Goal: Transaction & Acquisition: Purchase product/service

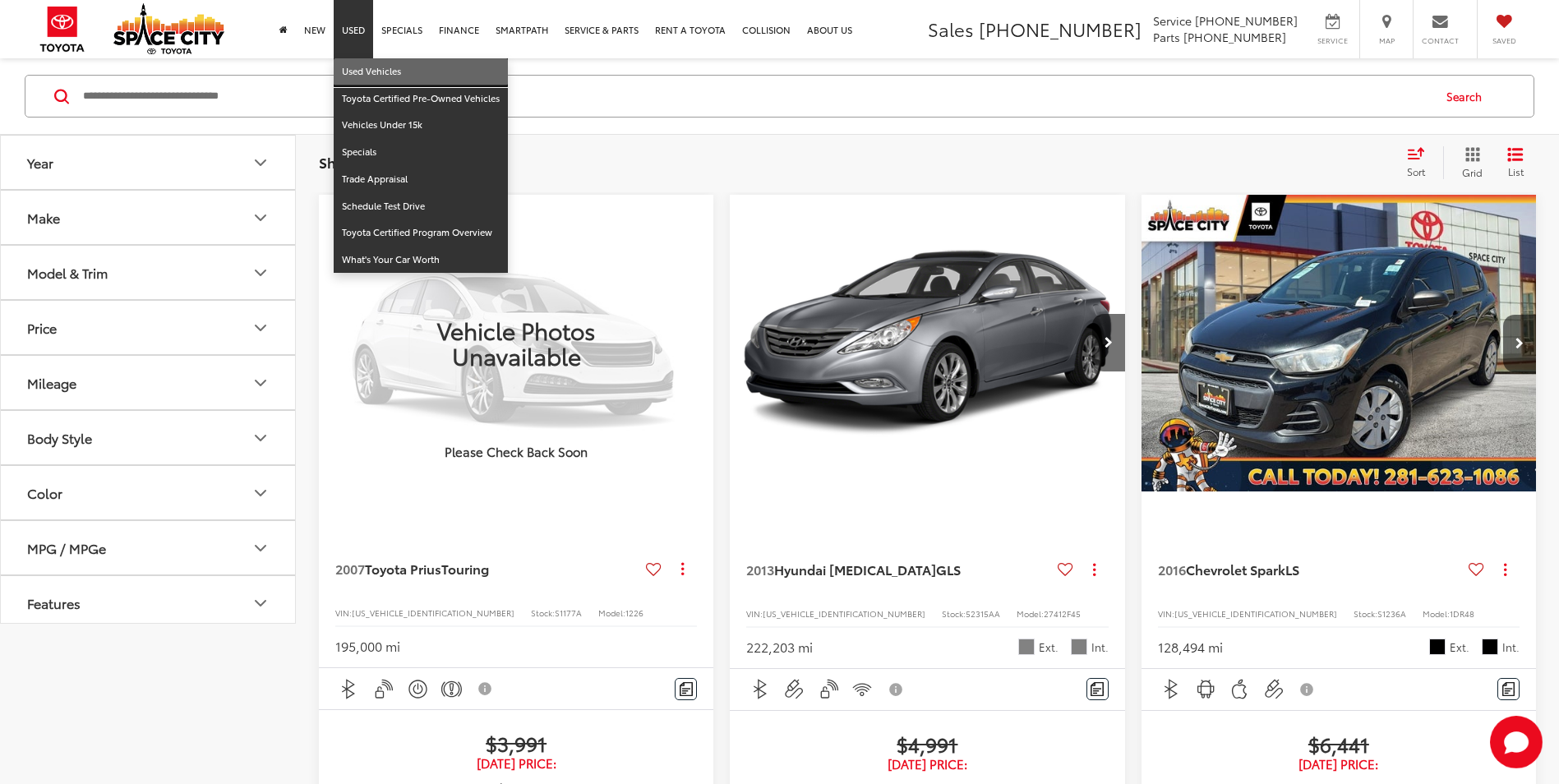
drag, startPoint x: 361, startPoint y: 76, endPoint x: 317, endPoint y: 123, distance: 64.4
click at [361, 76] on link "Used Vehicles" at bounding box center [421, 72] width 174 height 27
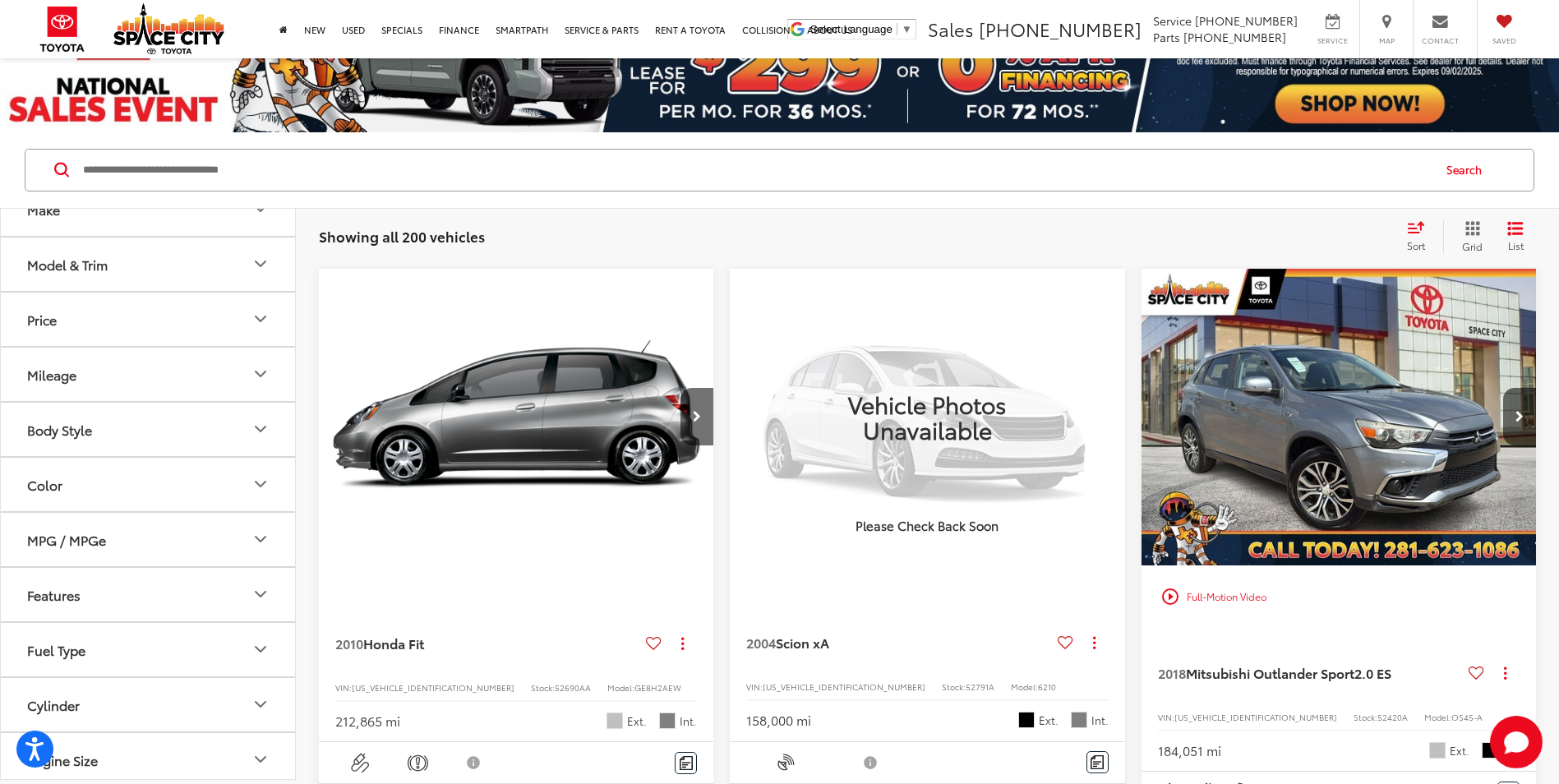
click at [228, 258] on button "Model & Trim" at bounding box center [148, 264] width 296 height 54
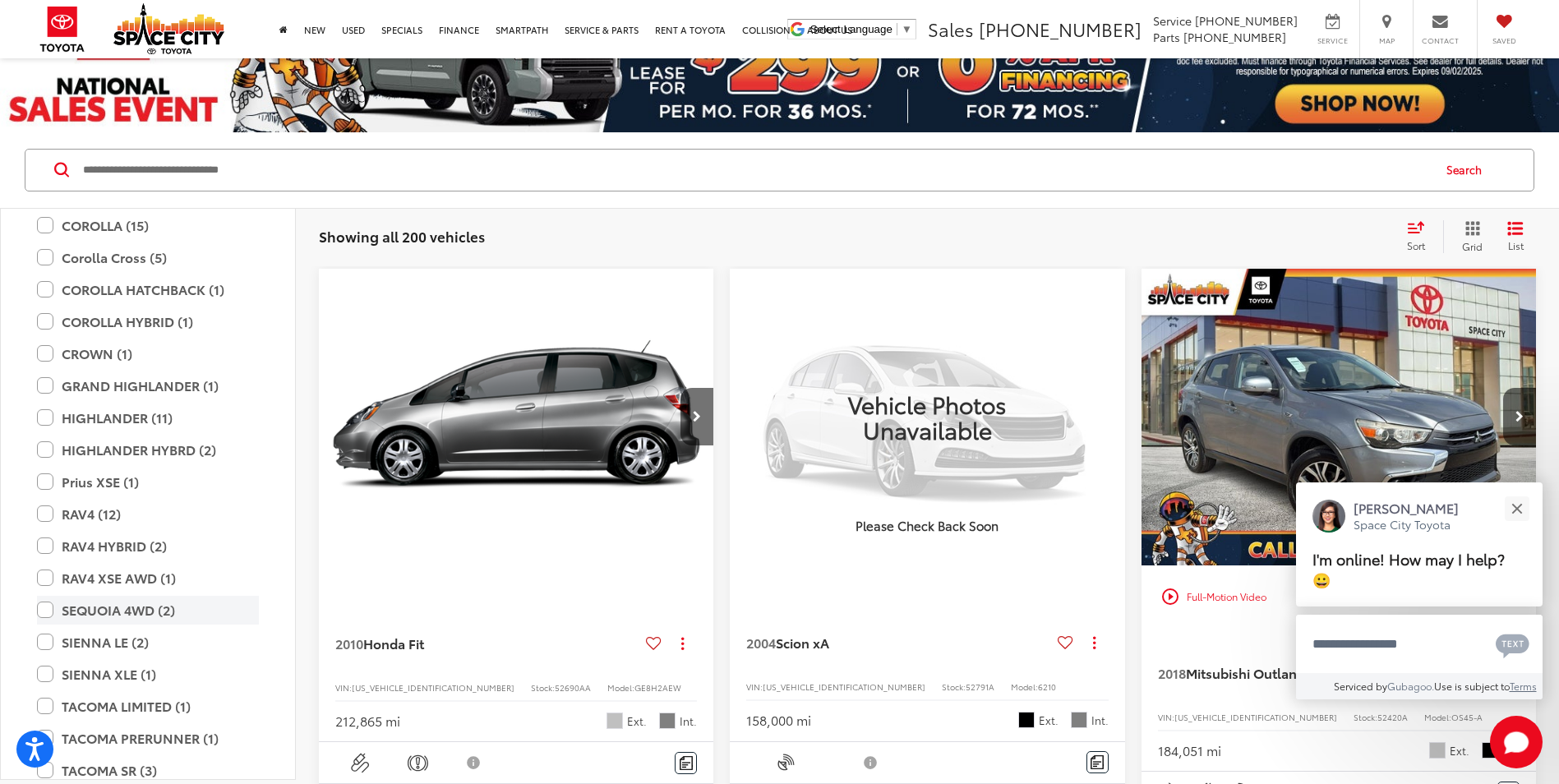
scroll to position [2877, 0]
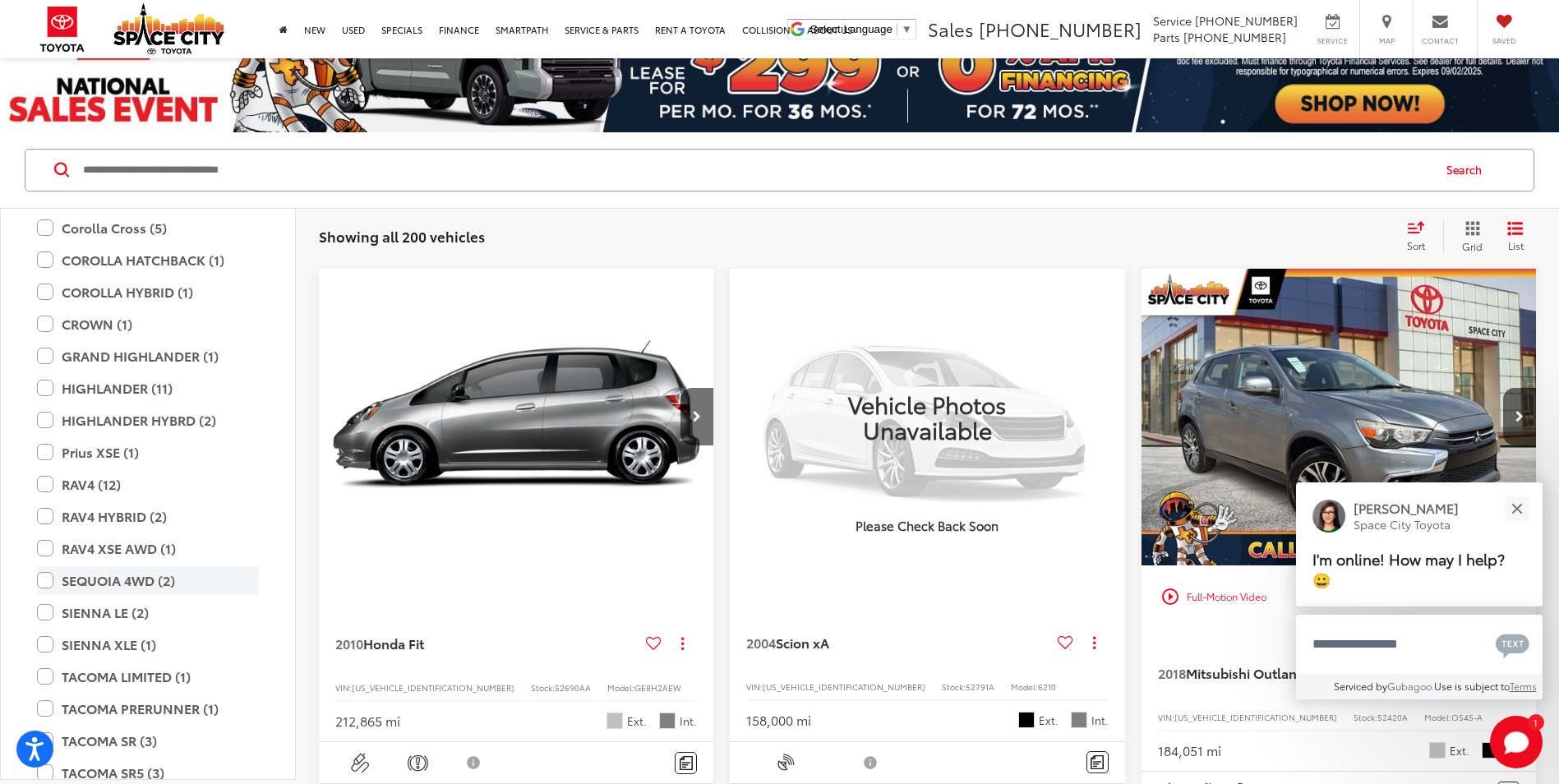
click at [43, 578] on label "SEQUOIA 4WD (2)" at bounding box center [148, 581] width 222 height 29
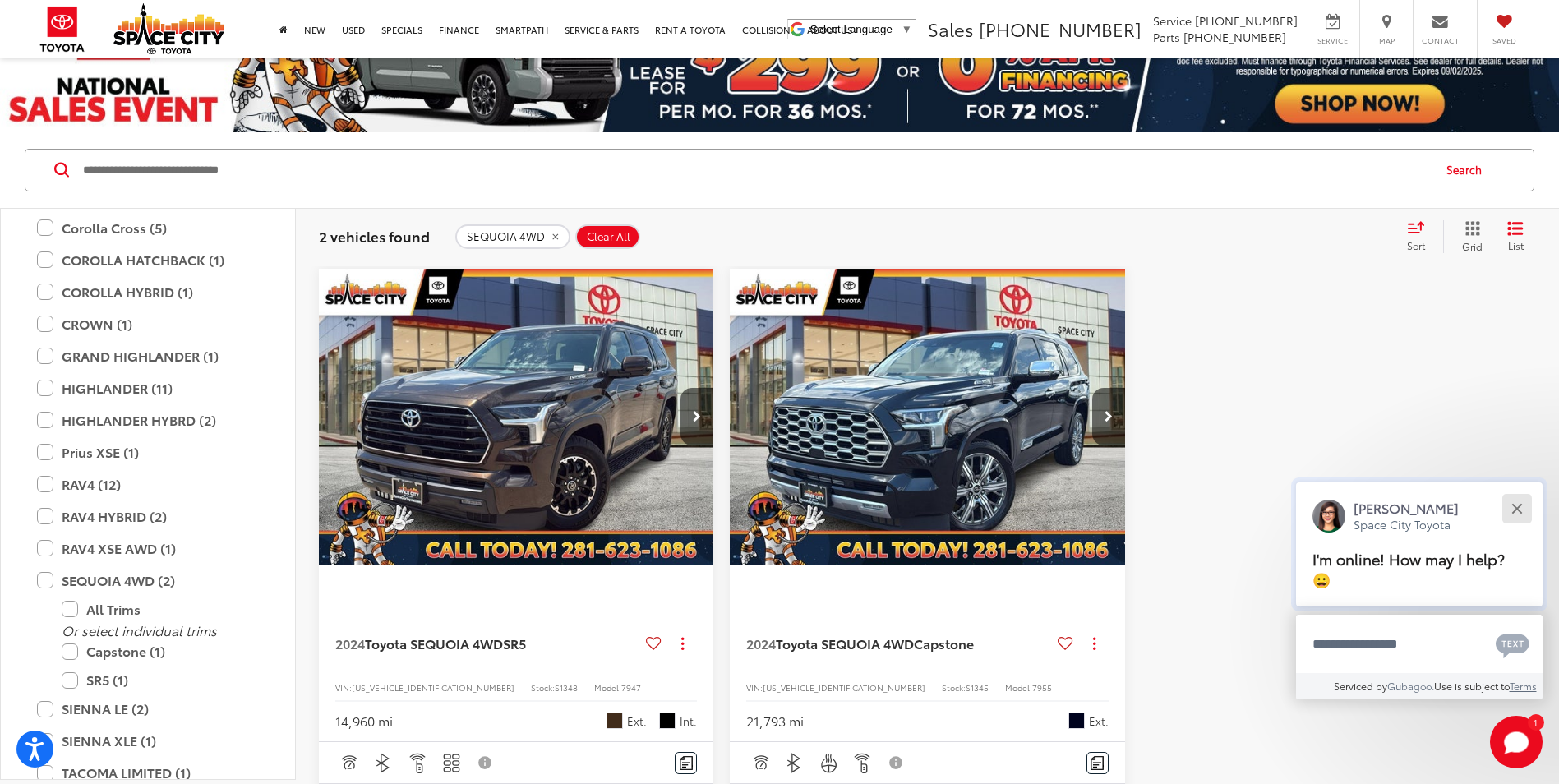
click at [1518, 512] on button "Close" at bounding box center [1516, 508] width 35 height 35
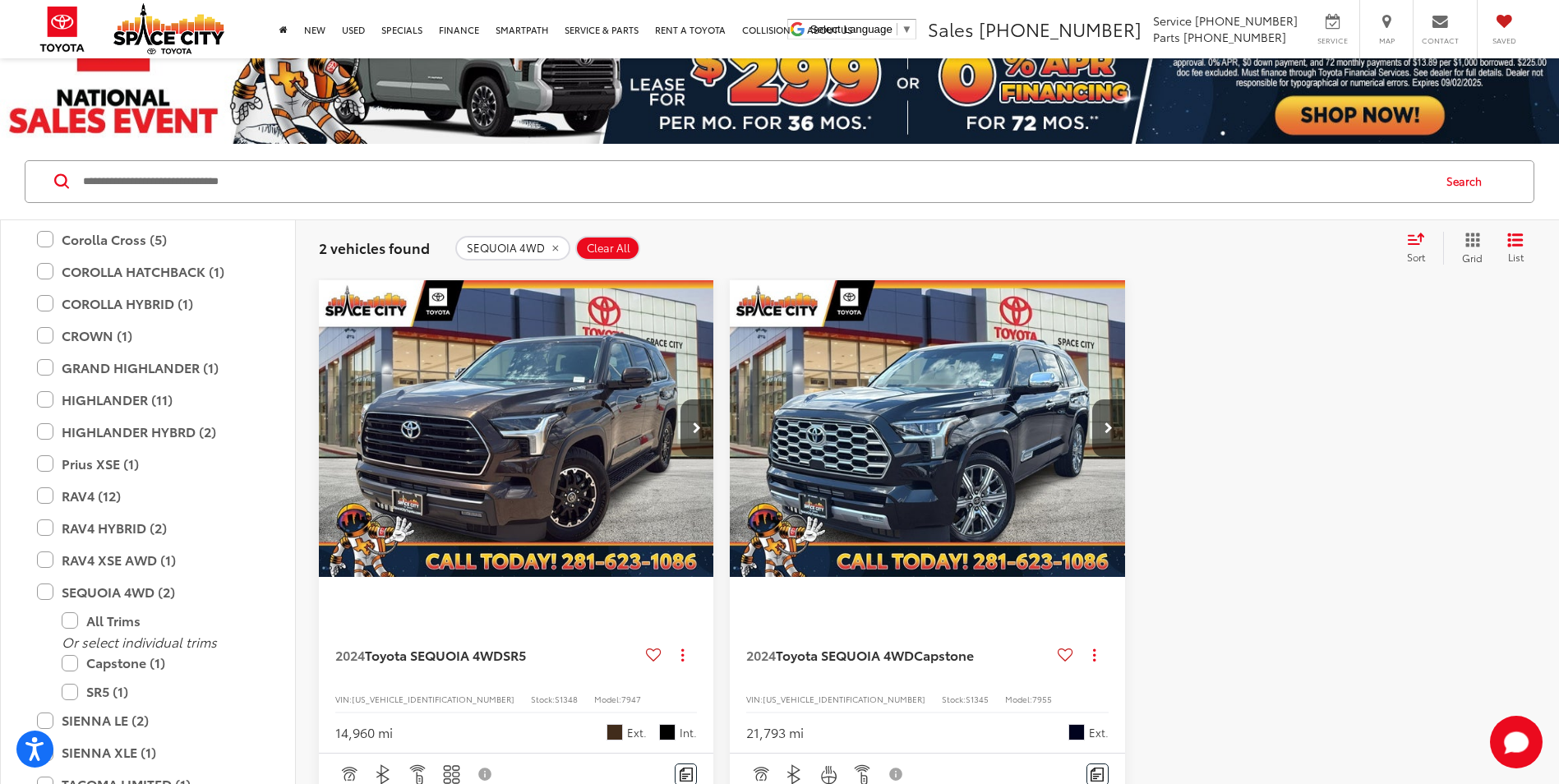
scroll to position [165, 0]
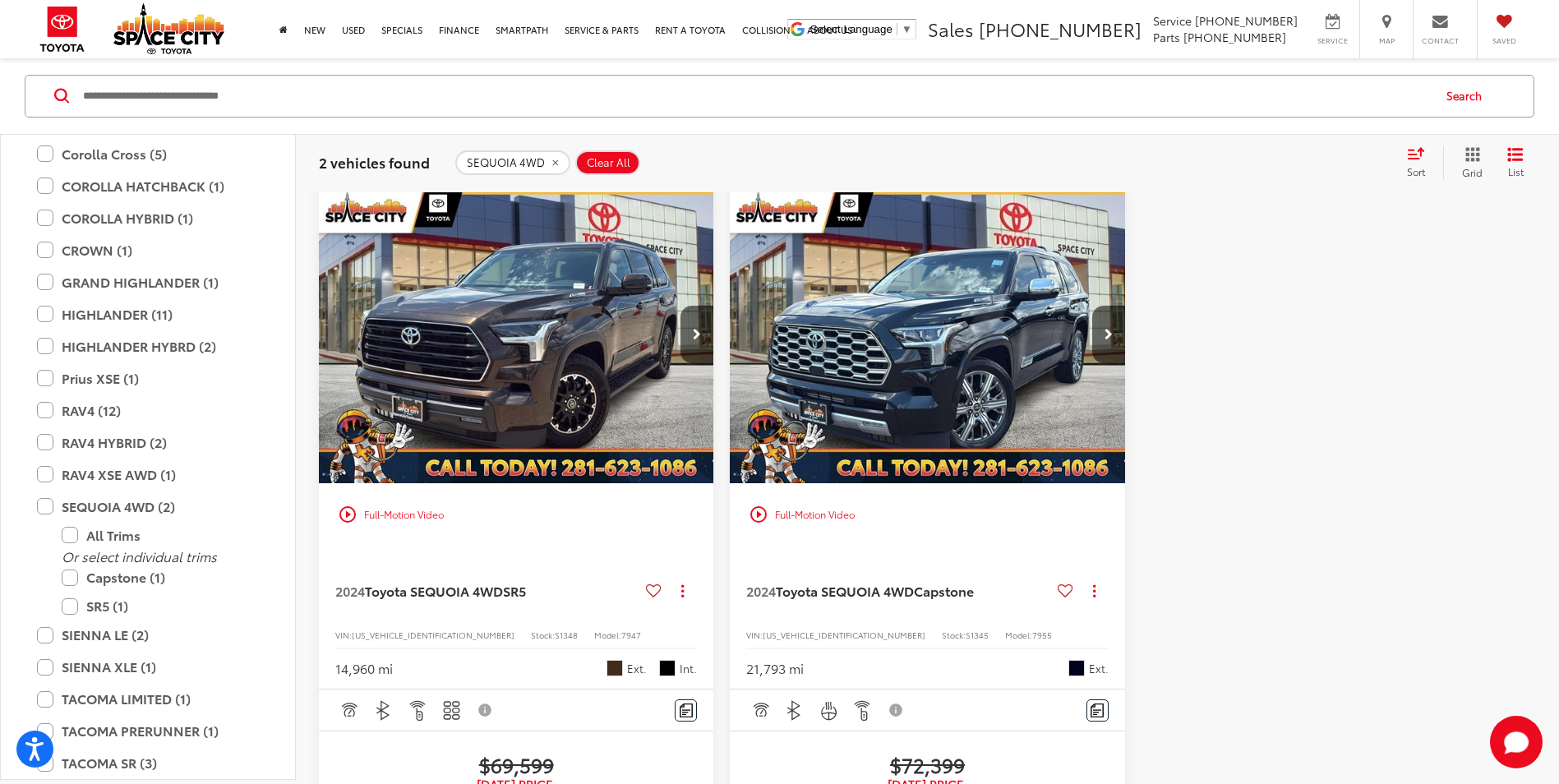
click at [572, 380] on img "2024 Toyota SEQUOIA 4WD SR5 0" at bounding box center [516, 335] width 397 height 298
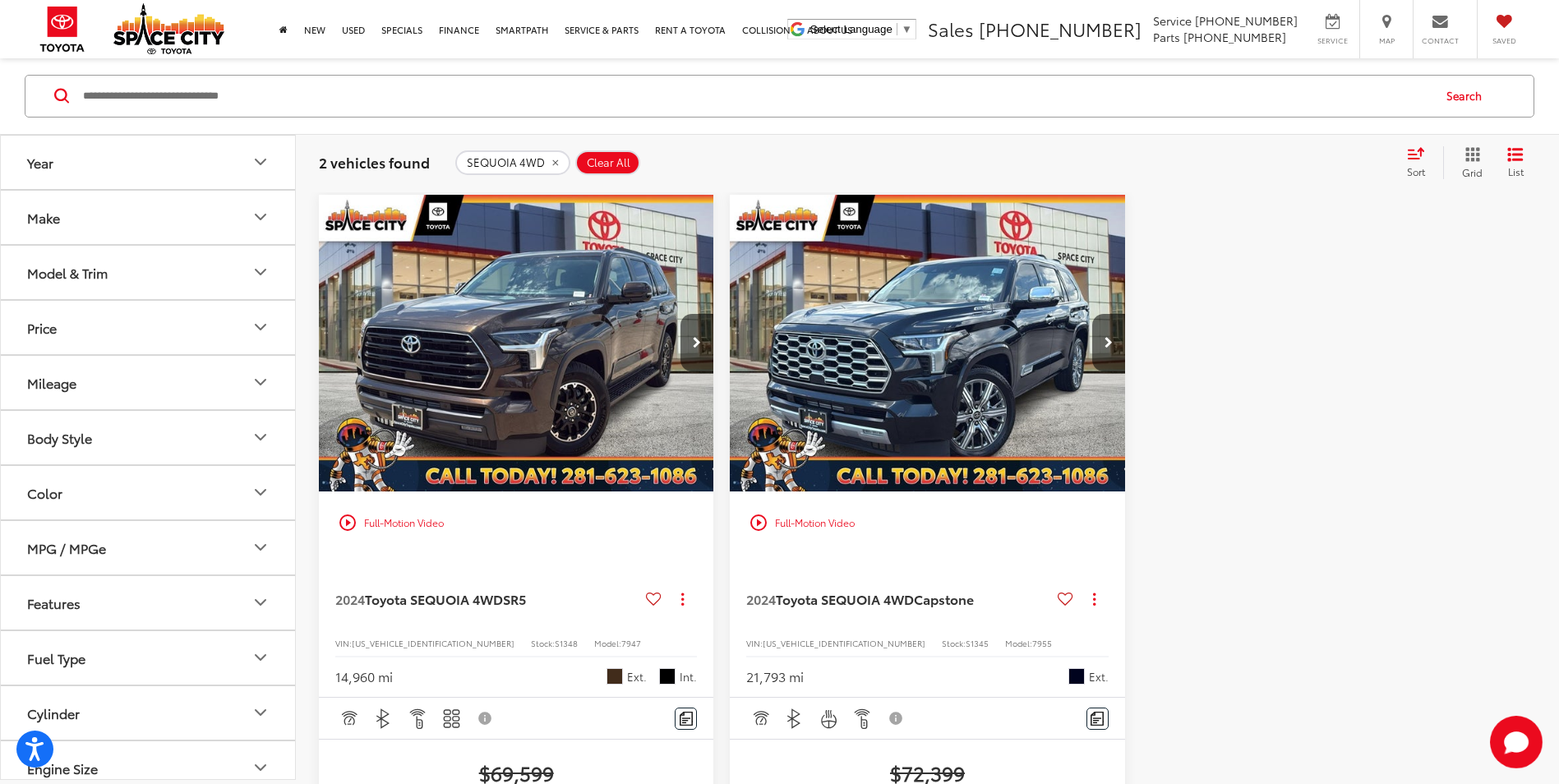
click at [883, 422] on img "2024 Toyota SEQUOIA 4WD Capstone 0" at bounding box center [927, 343] width 397 height 298
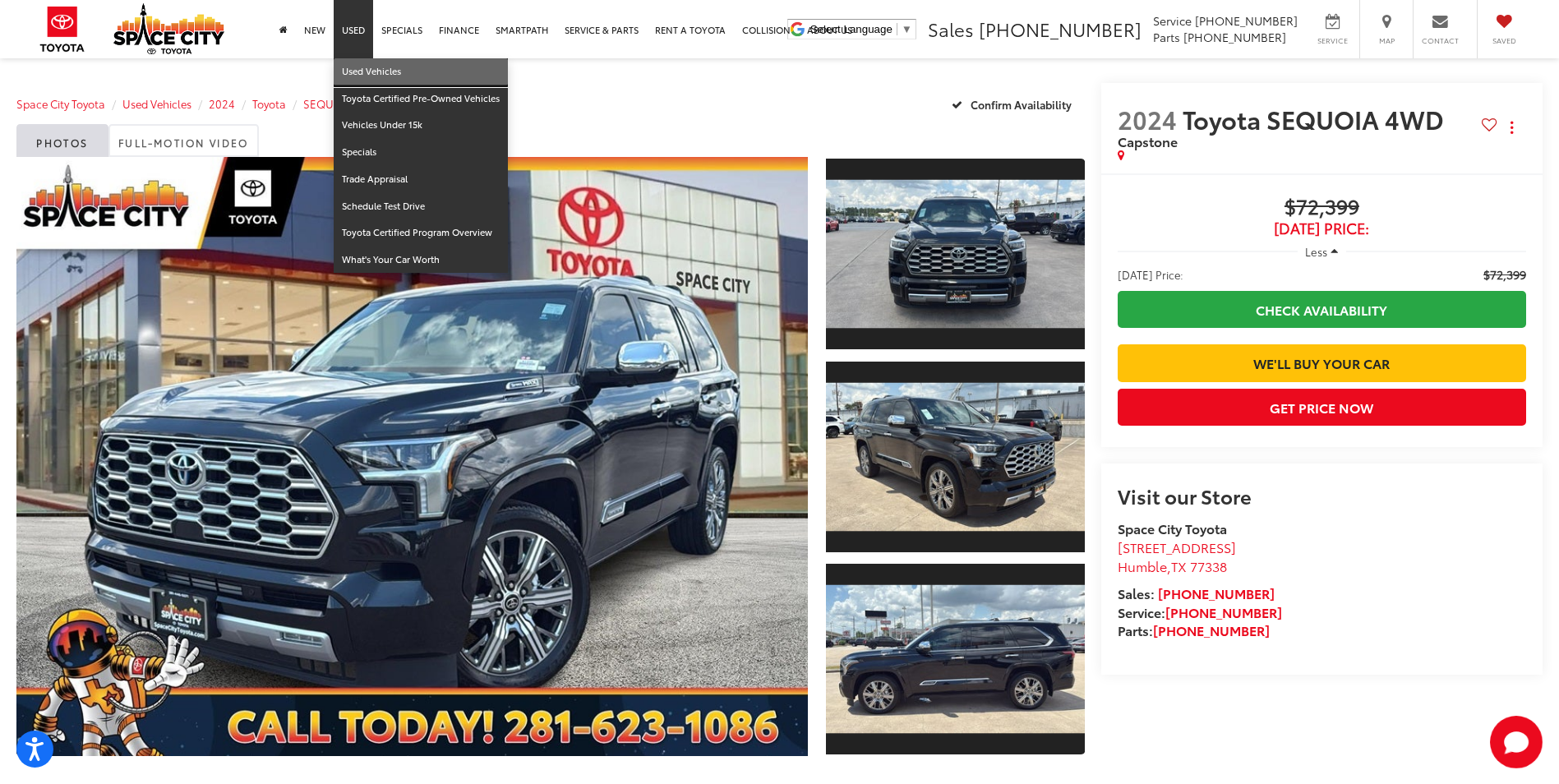
click at [360, 65] on link "Used Vehicles" at bounding box center [421, 72] width 174 height 27
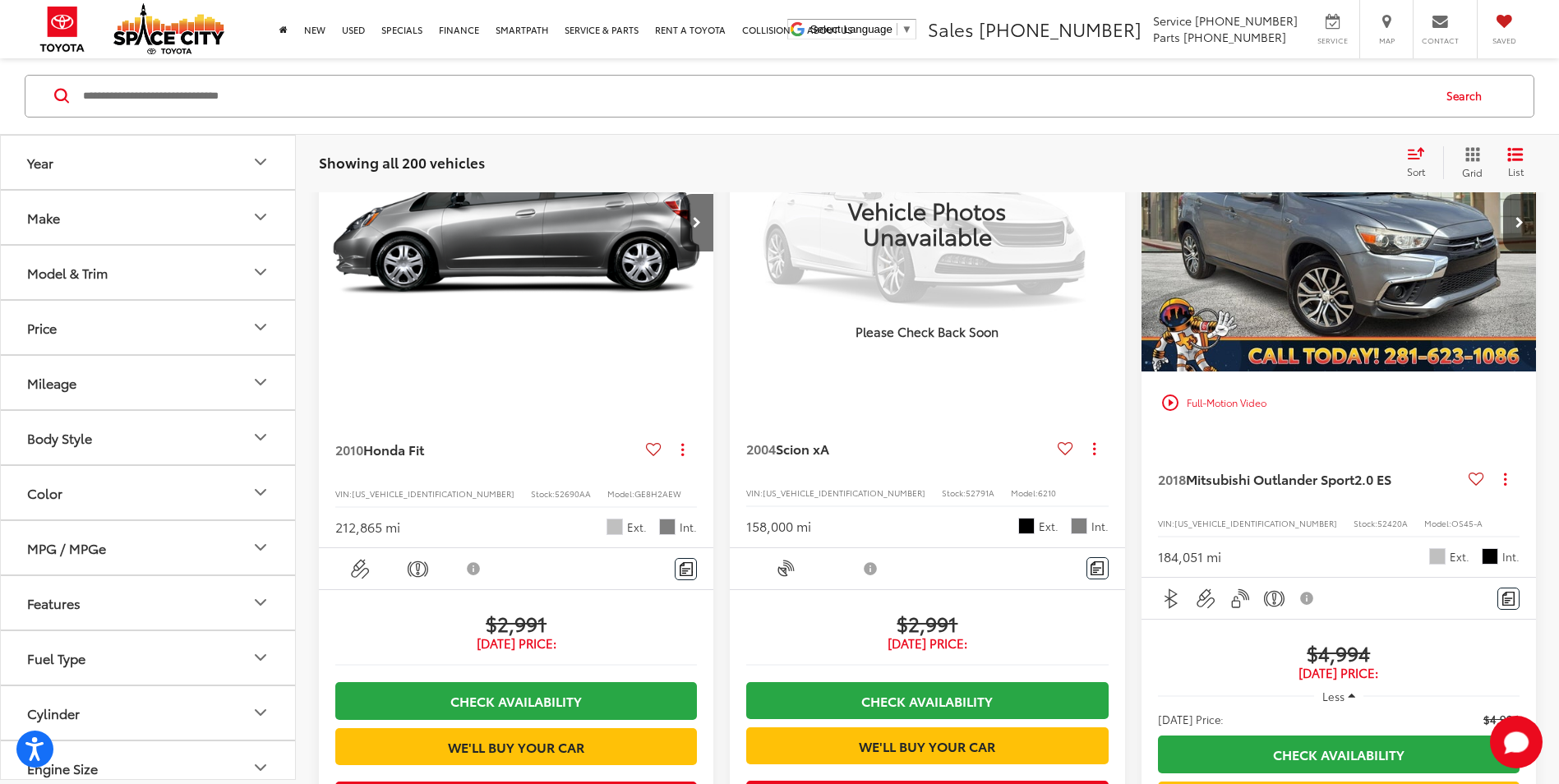
scroll to position [247, 0]
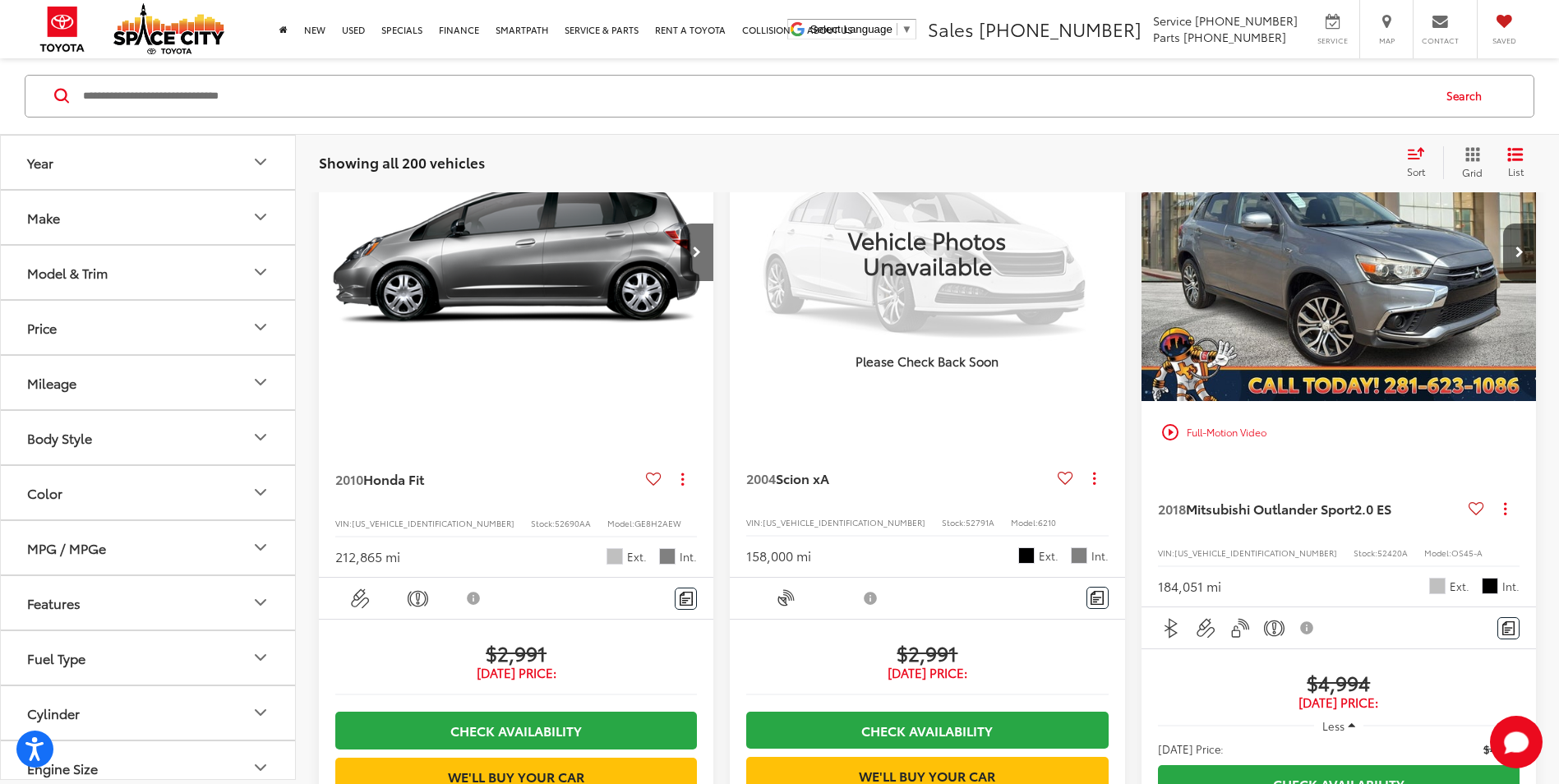
drag, startPoint x: 1300, startPoint y: 344, endPoint x: 1288, endPoint y: 351, distance: 13.9
click at [1300, 344] on img "2018 Mitsubishi Outlander Sport 2.0 ES 0" at bounding box center [1339, 253] width 397 height 299
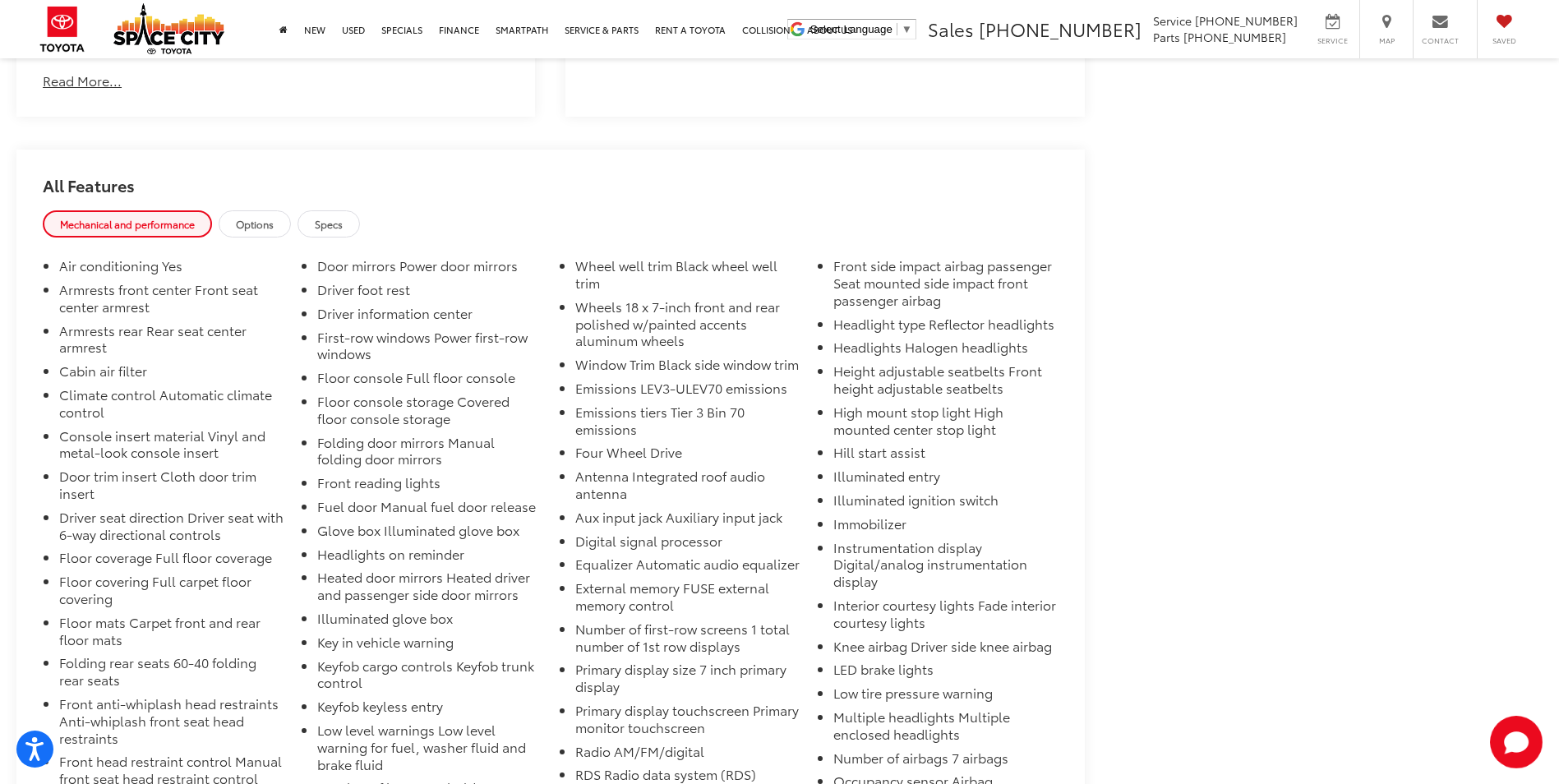
scroll to position [1101, 0]
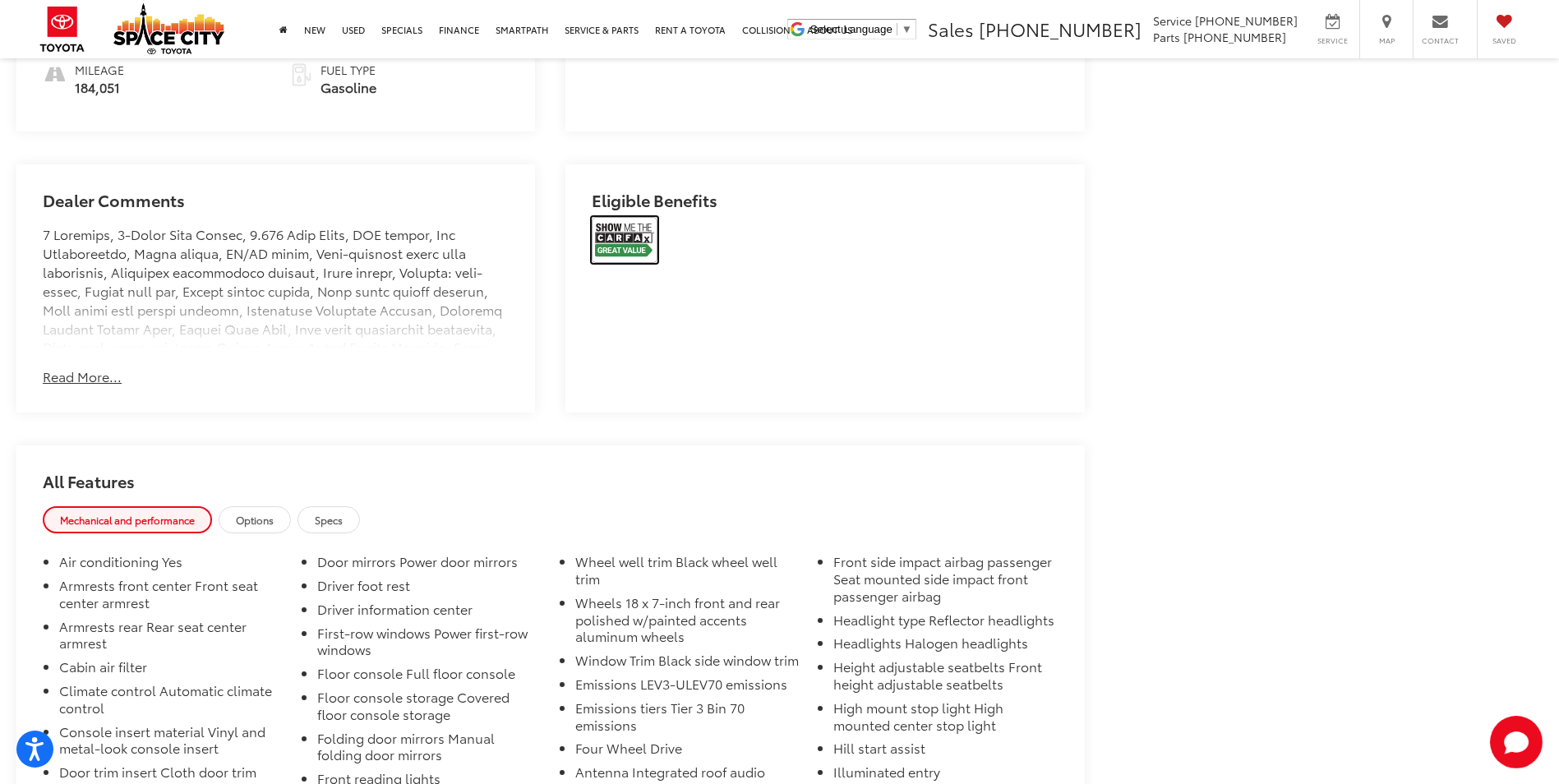
click at [645, 241] on img at bounding box center [625, 240] width 66 height 46
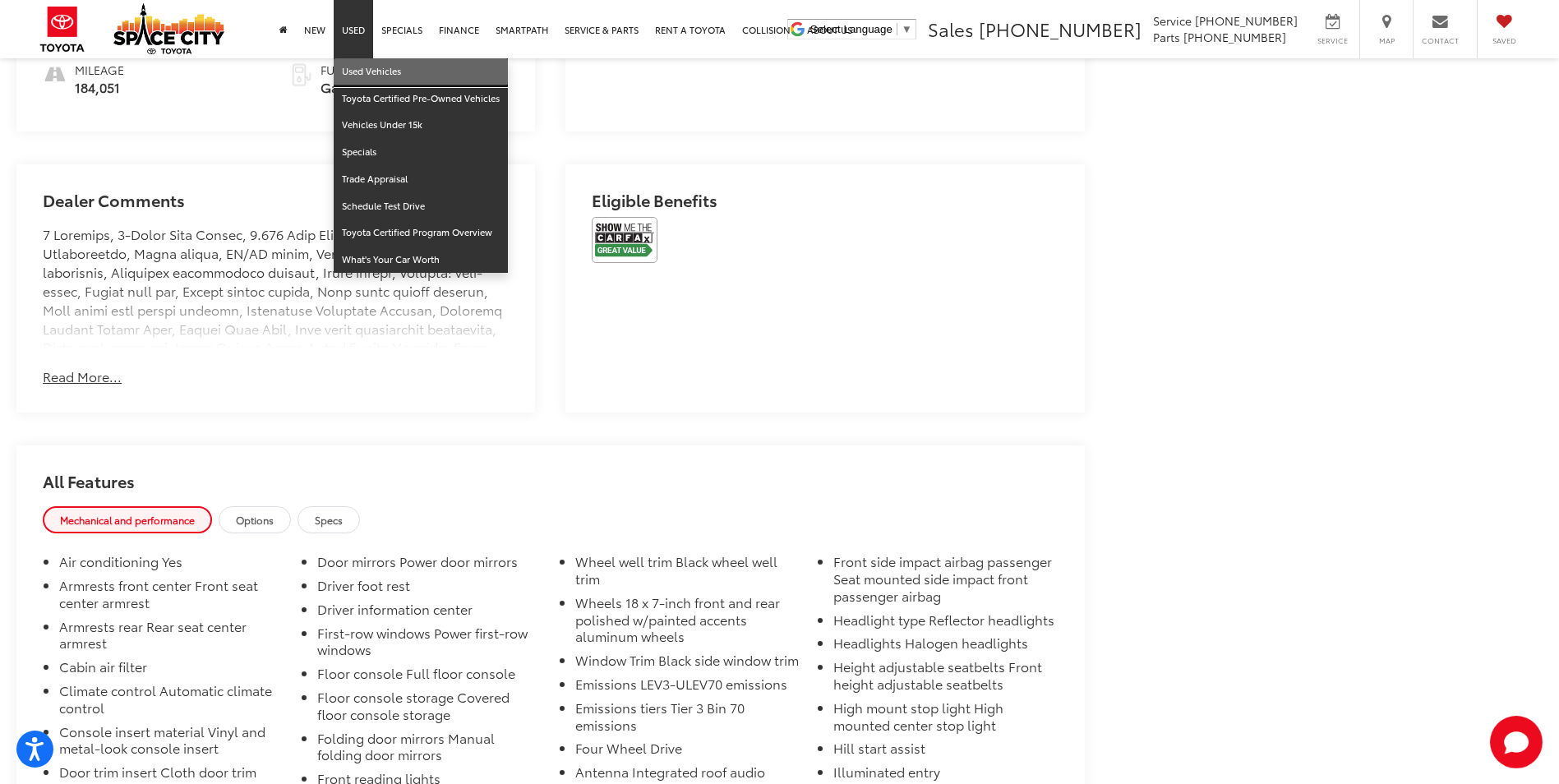
click at [363, 62] on link "Used Vehicles" at bounding box center [421, 72] width 174 height 27
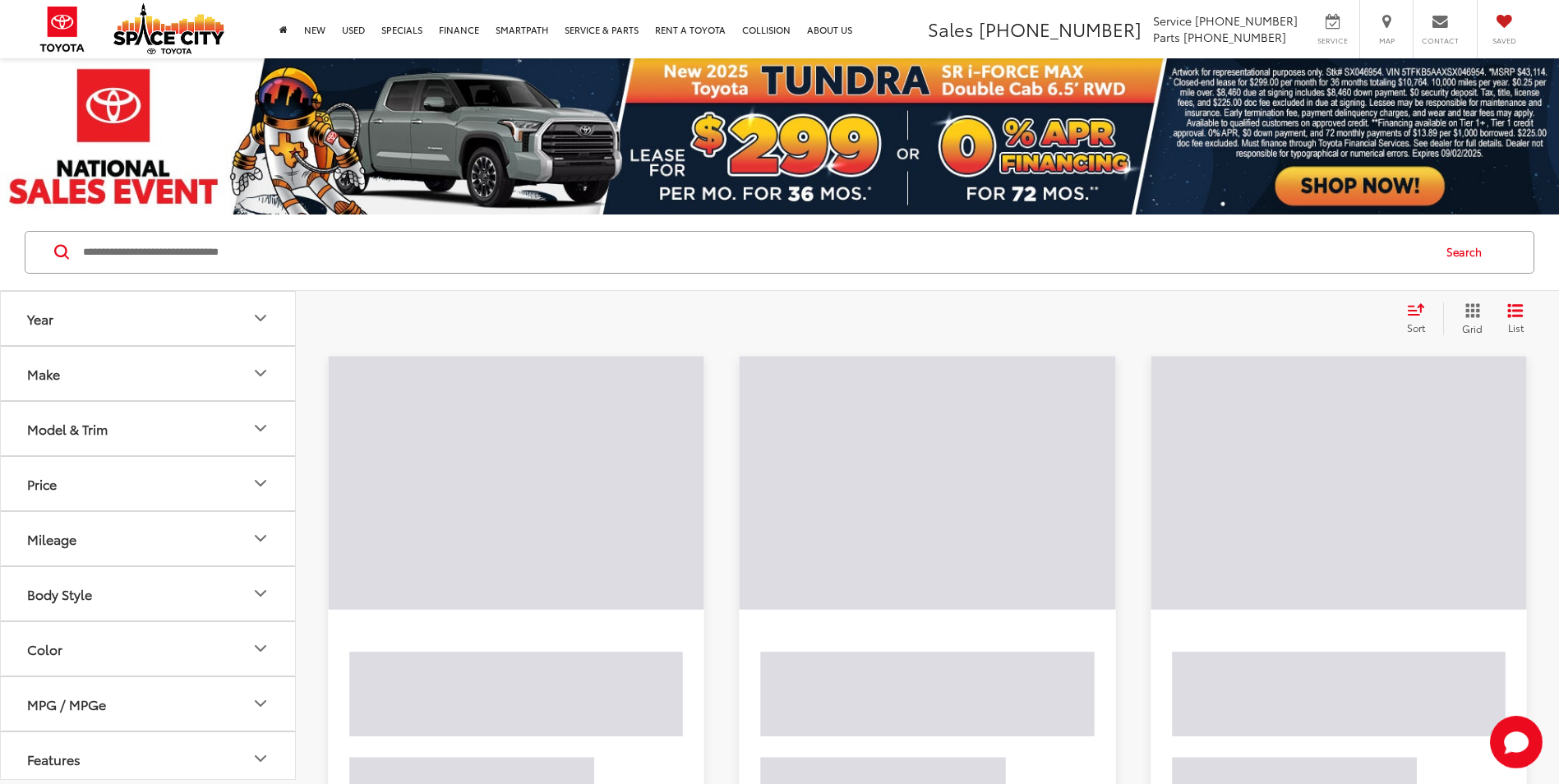
click at [210, 262] on input "Search by Make, Model, or Keyword" at bounding box center [756, 253] width 1350 height 39
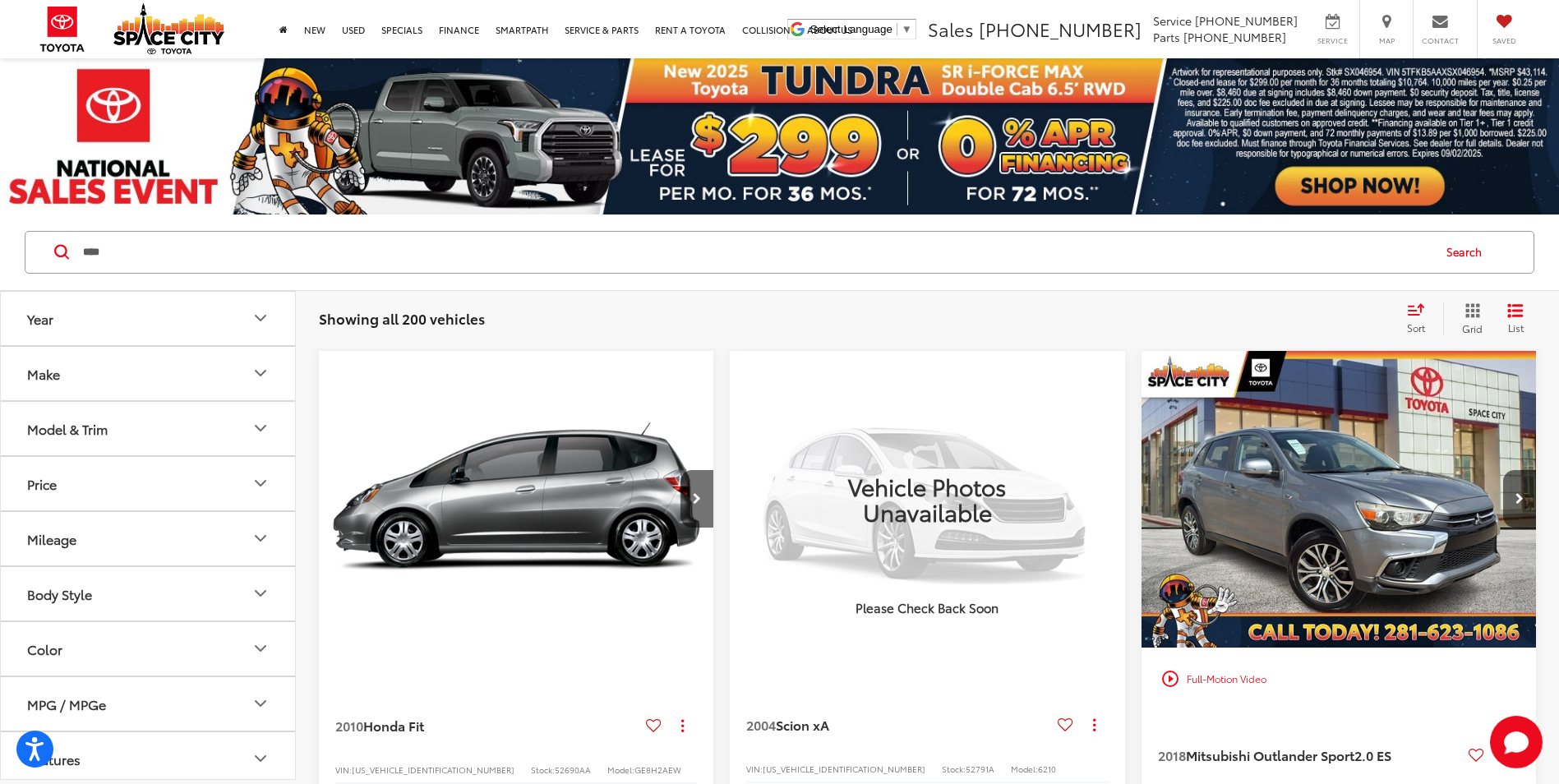
type input "****"
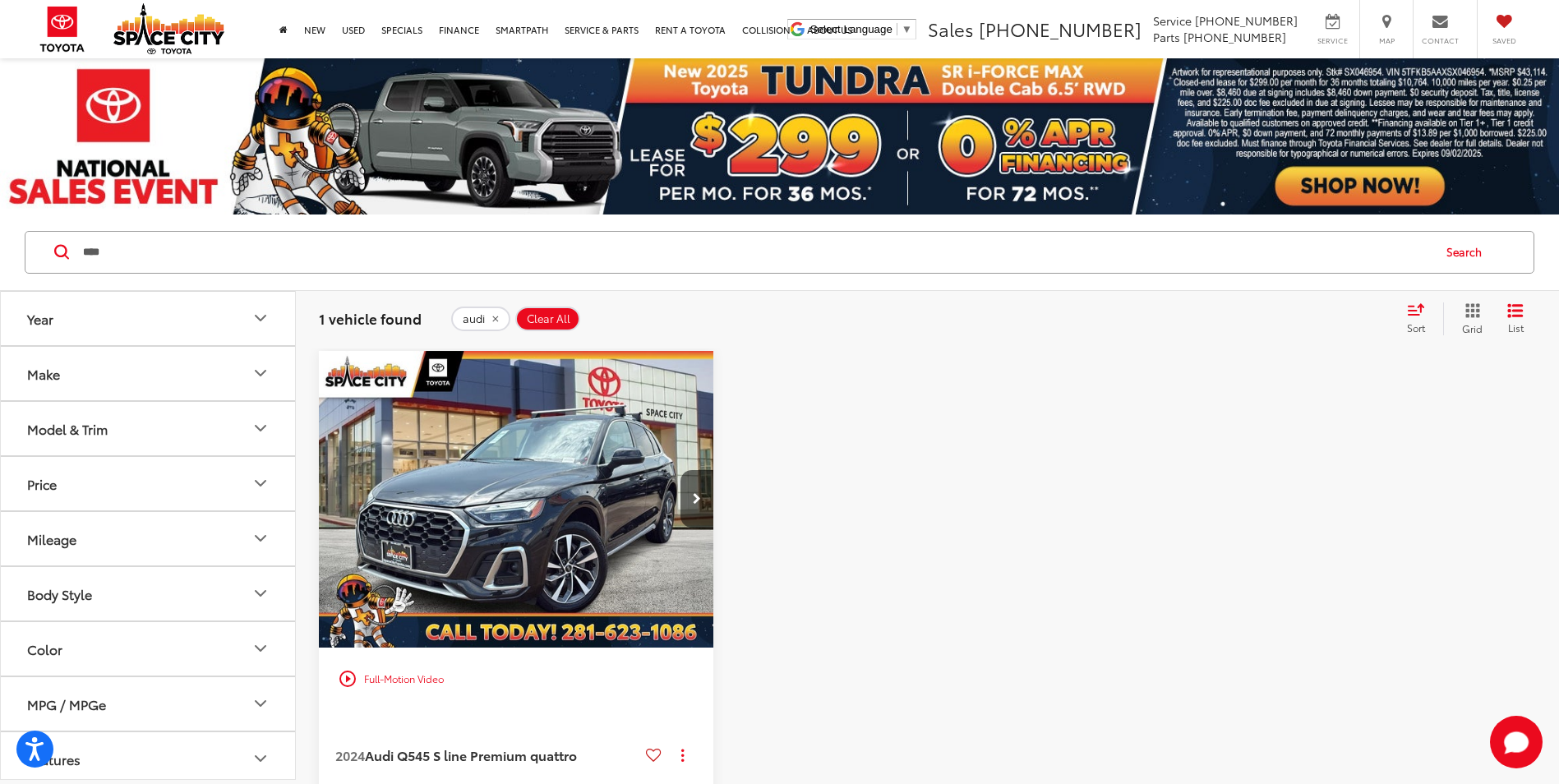
click at [228, 380] on button "Make" at bounding box center [148, 374] width 296 height 54
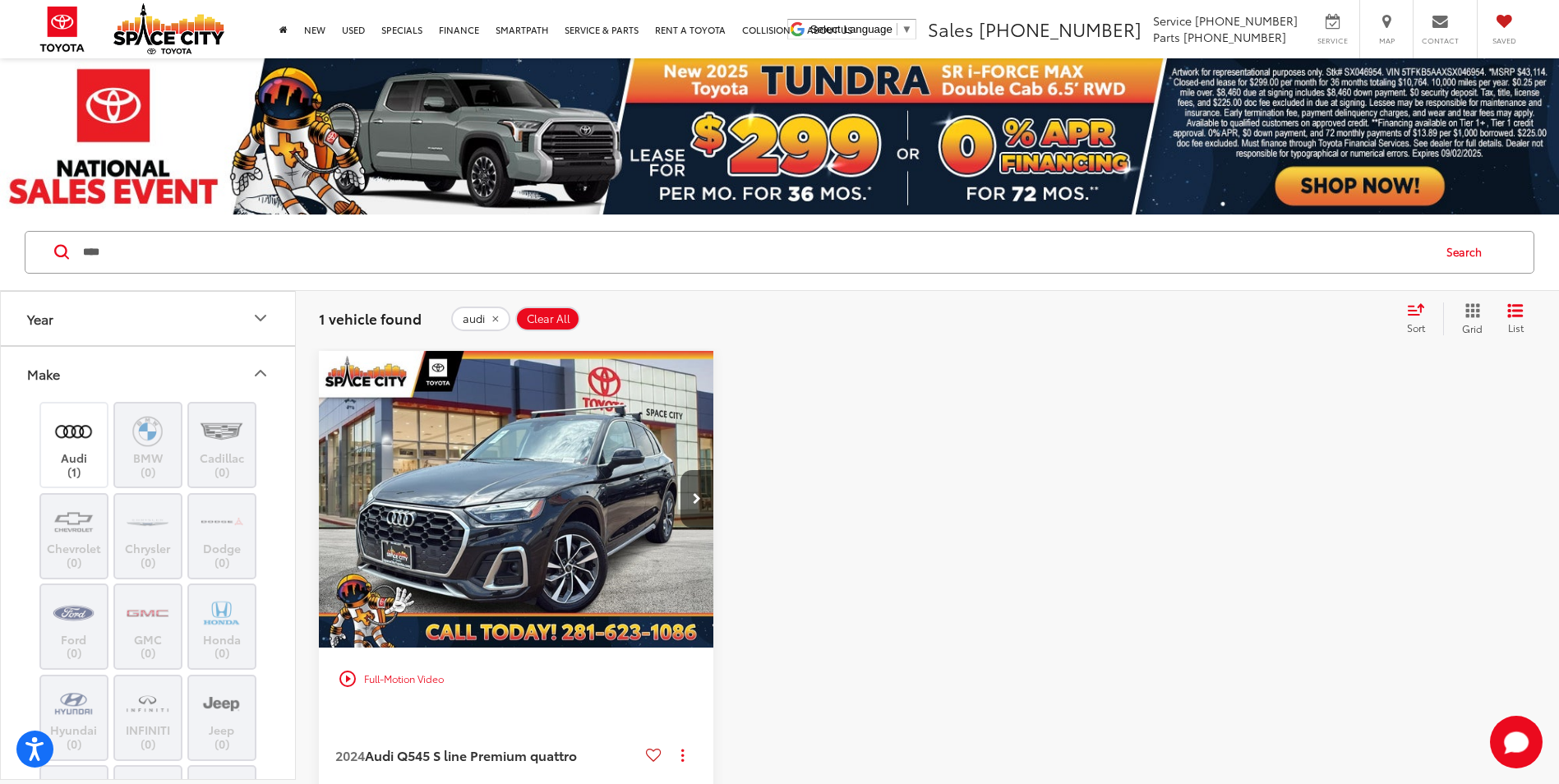
click at [262, 369] on icon "Make" at bounding box center [260, 373] width 20 height 20
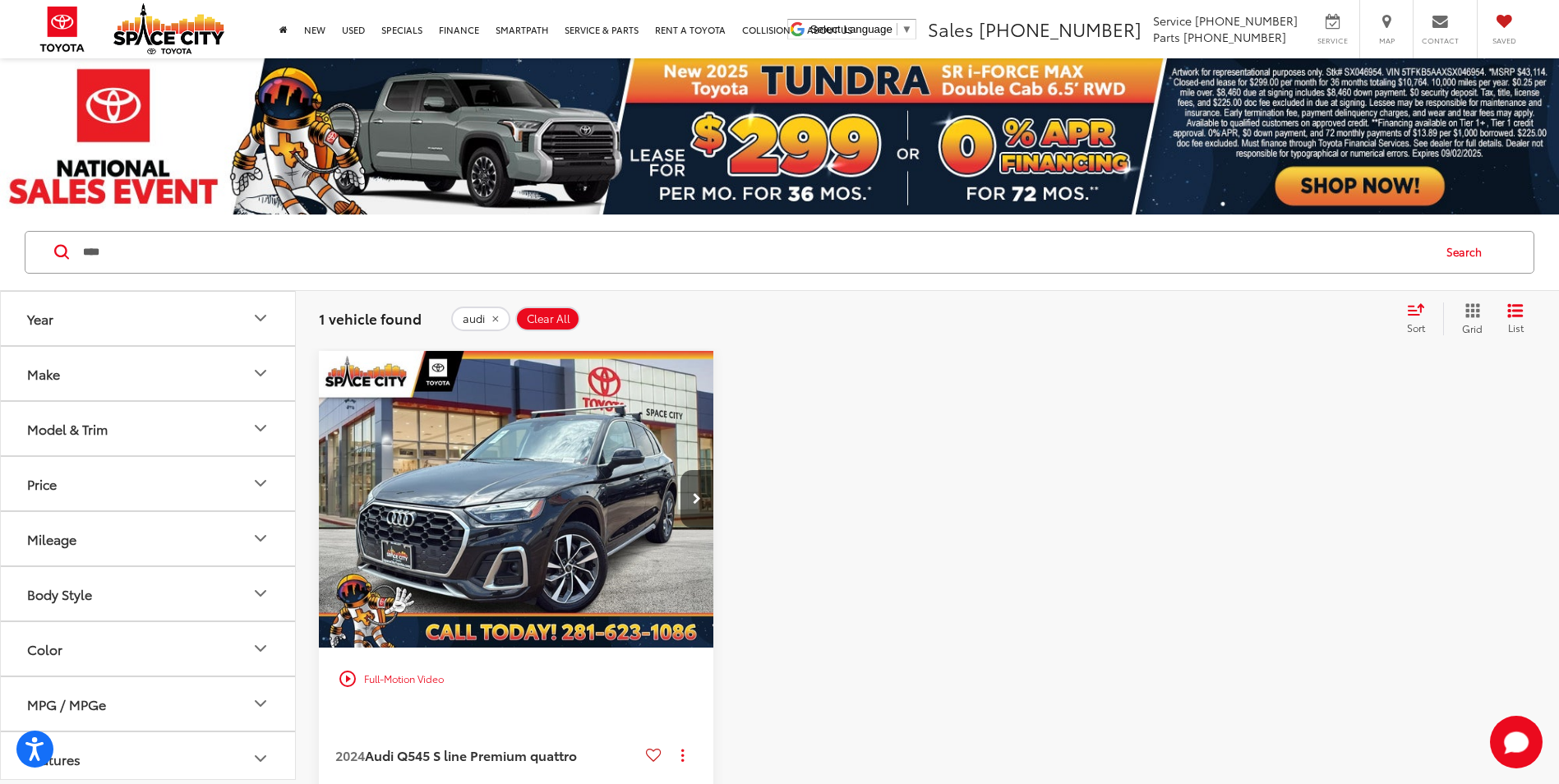
click at [260, 371] on icon "Make" at bounding box center [260, 373] width 20 height 20
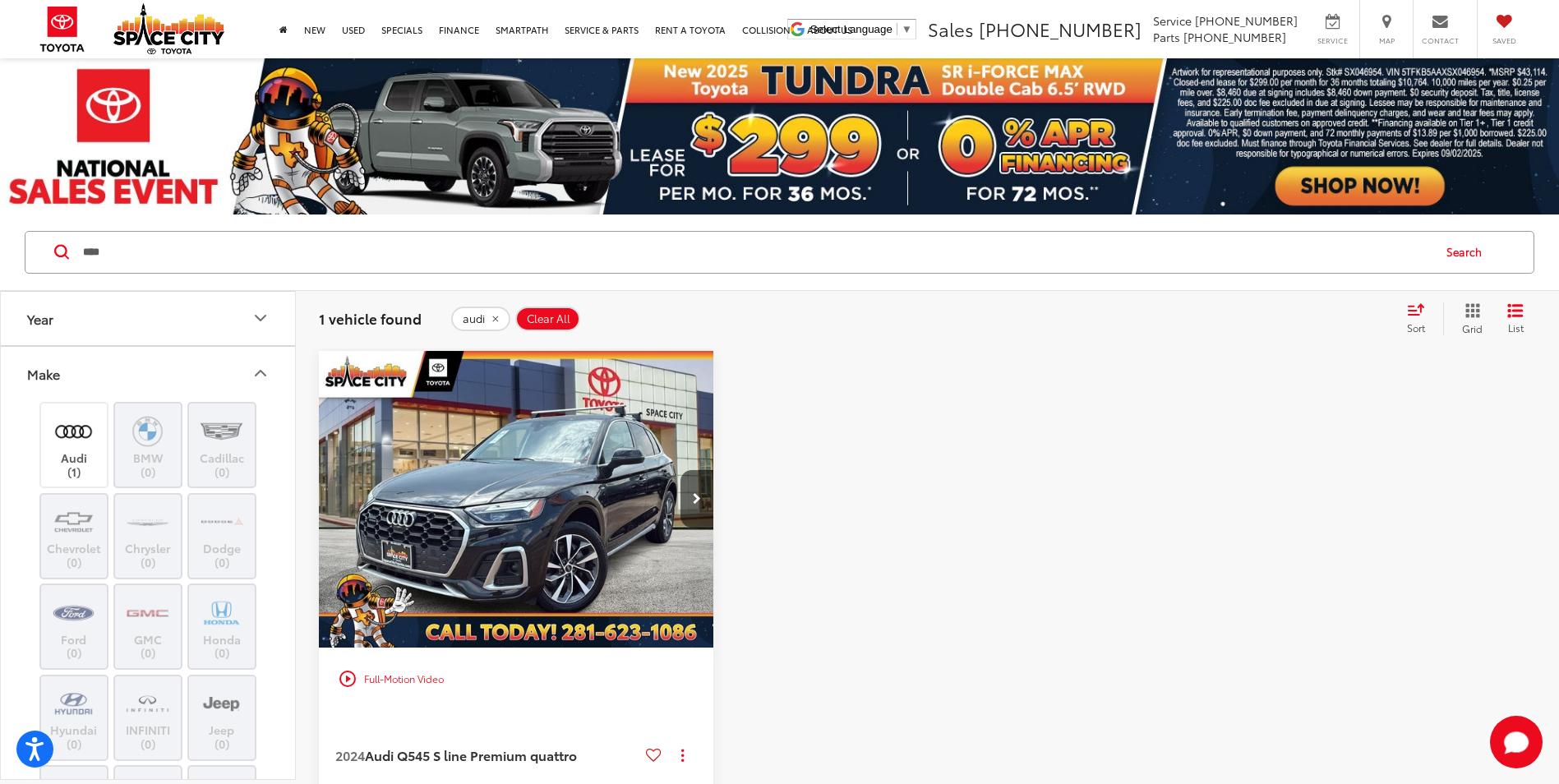
click at [498, 319] on icon "remove audi" at bounding box center [495, 319] width 11 height 10
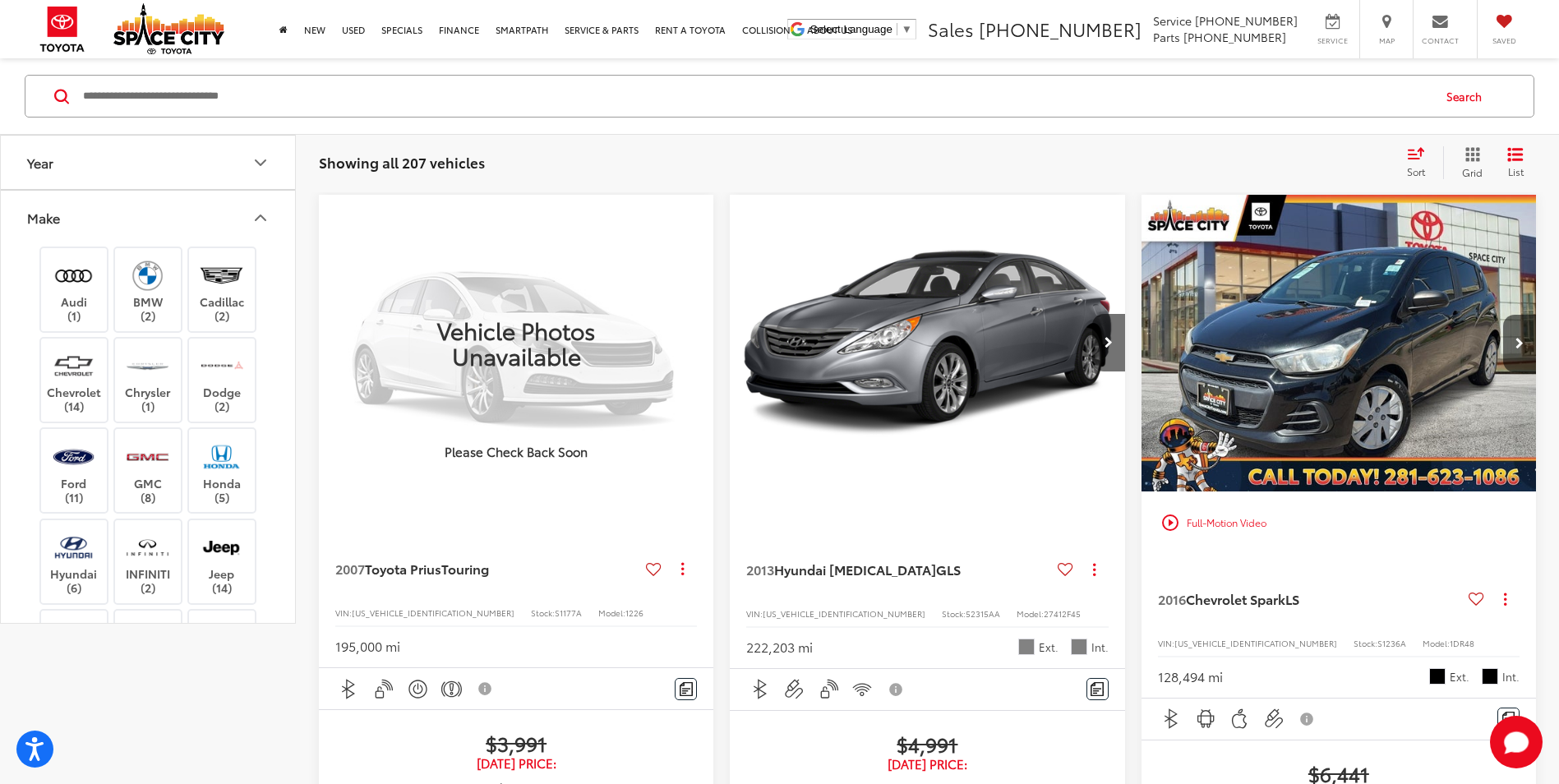
click at [249, 102] on input "Search by Make, Model, or Keyword" at bounding box center [756, 96] width 1350 height 39
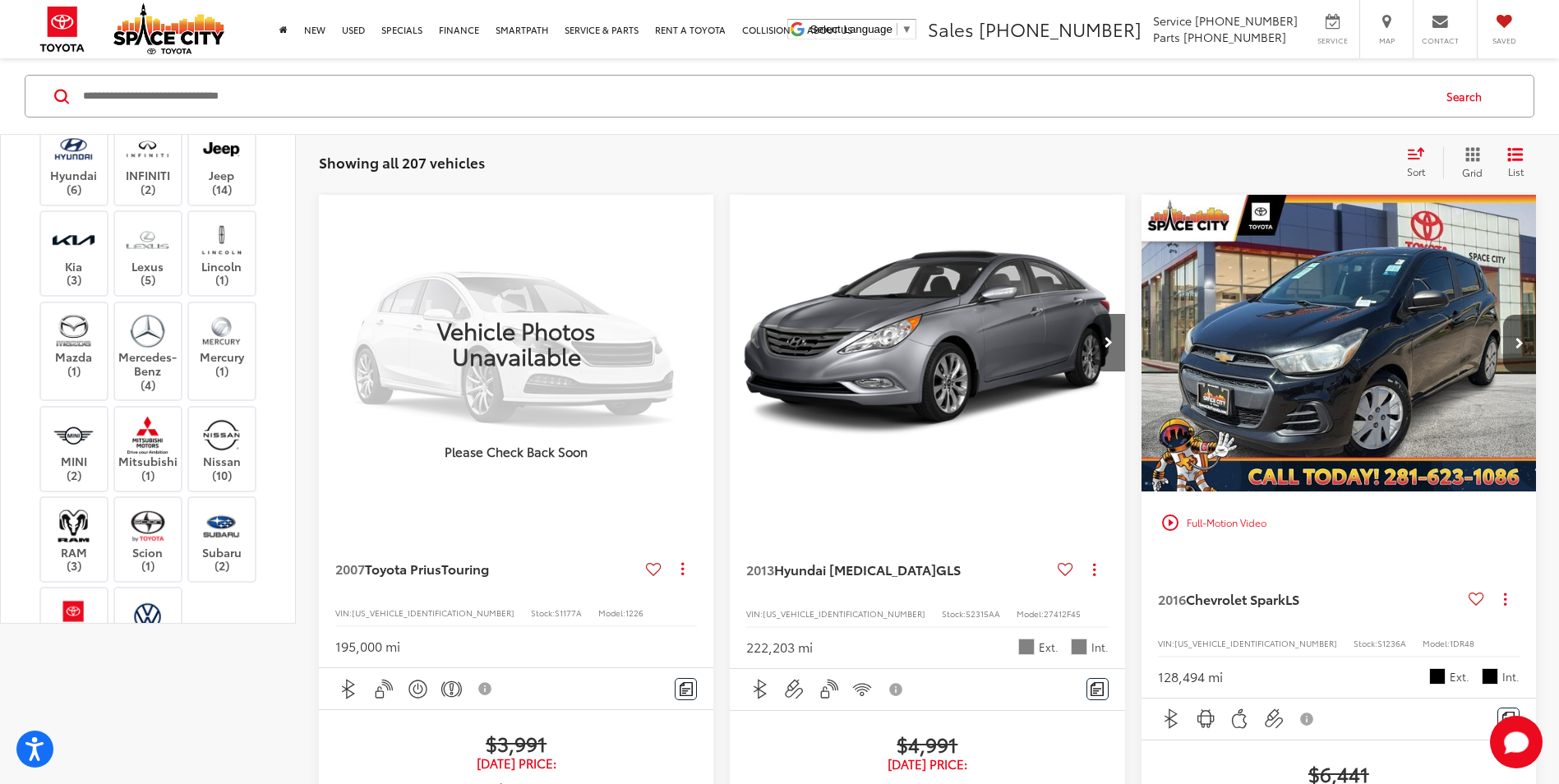
scroll to position [493, 0]
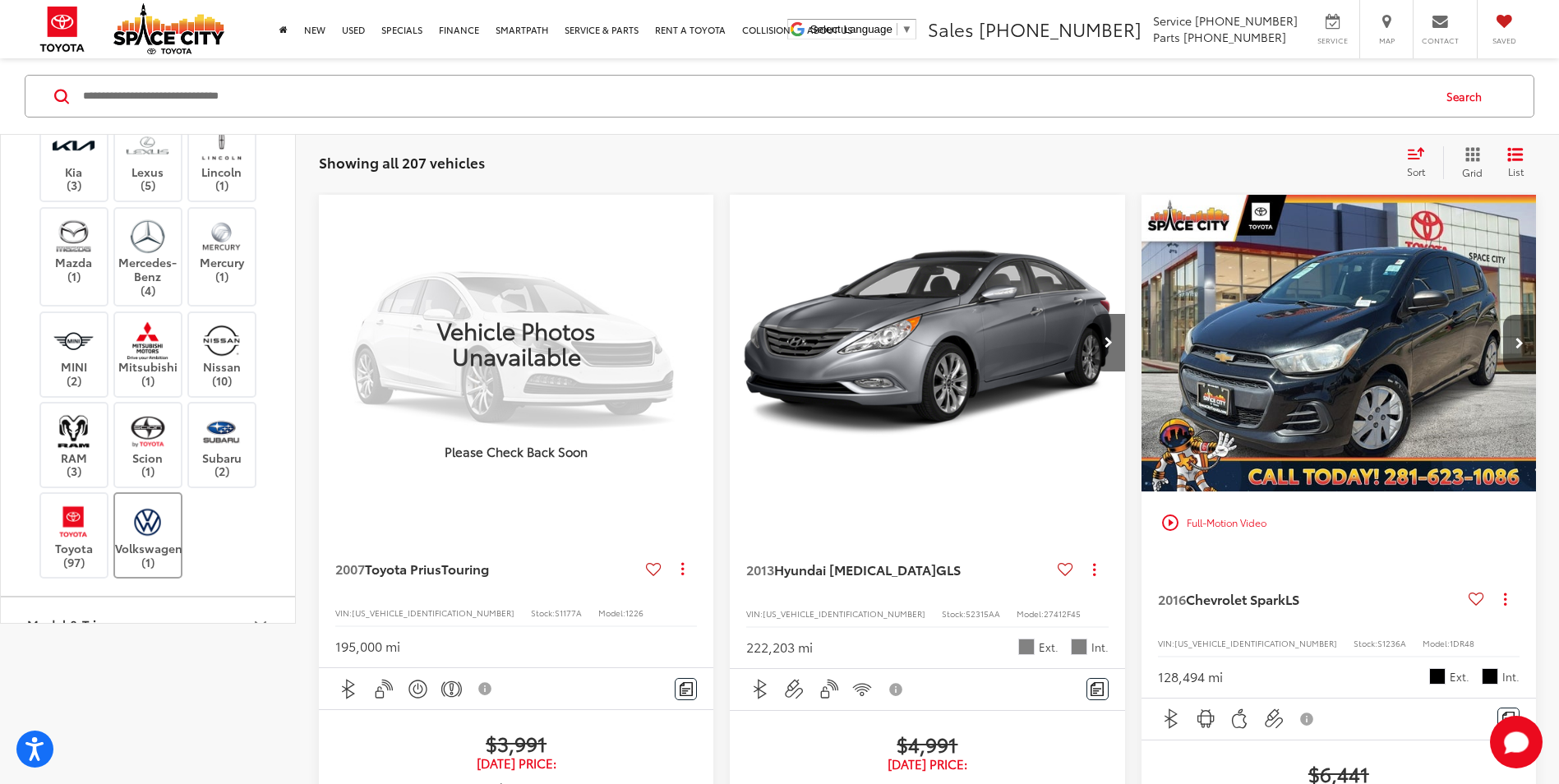
click at [158, 550] on label "Volkswagen (1)" at bounding box center [148, 536] width 67 height 67
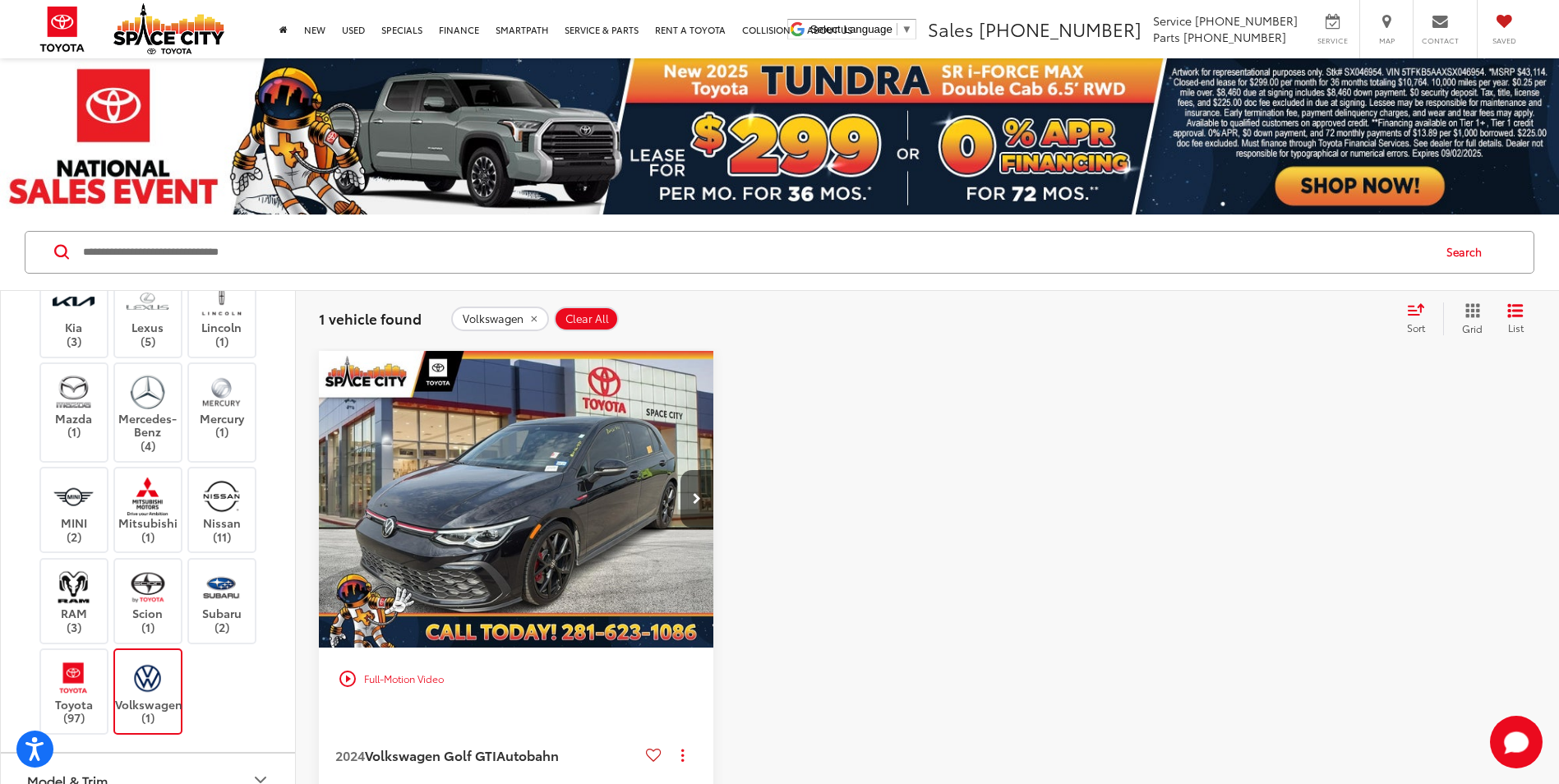
scroll to position [411, 0]
